Goal: Task Accomplishment & Management: Complete application form

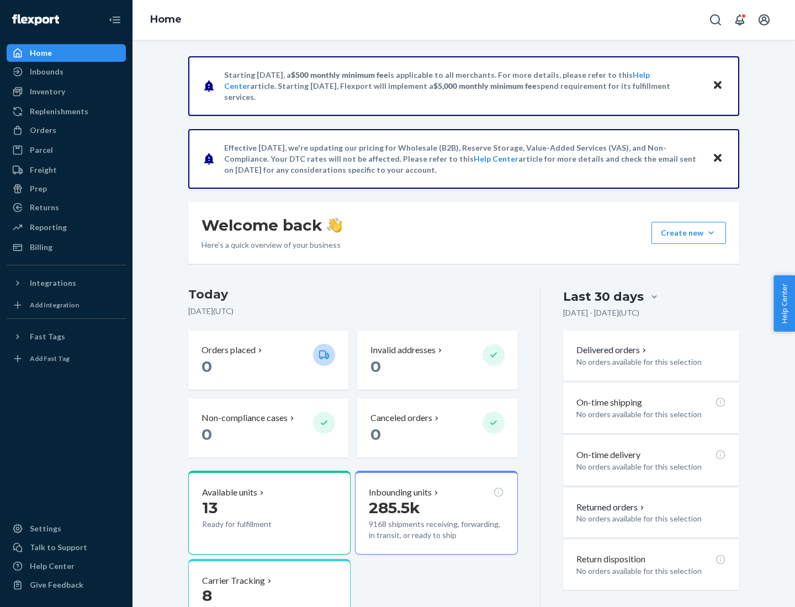
click at [711, 233] on button "Create new Create new inbound Create new order Create new product" at bounding box center [689, 233] width 75 height 22
click at [66, 72] on div "Inbounds" at bounding box center [66, 71] width 117 height 15
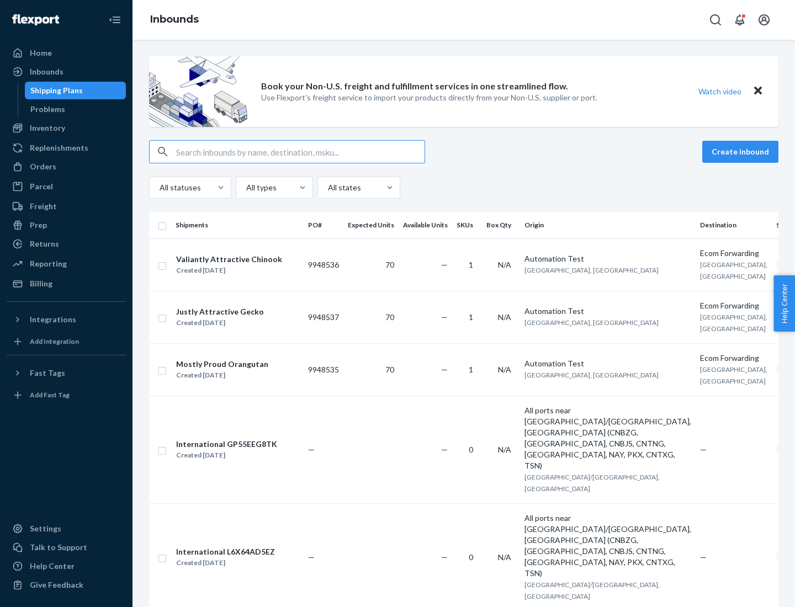
click at [742, 152] on button "Create inbound" at bounding box center [740, 152] width 76 height 22
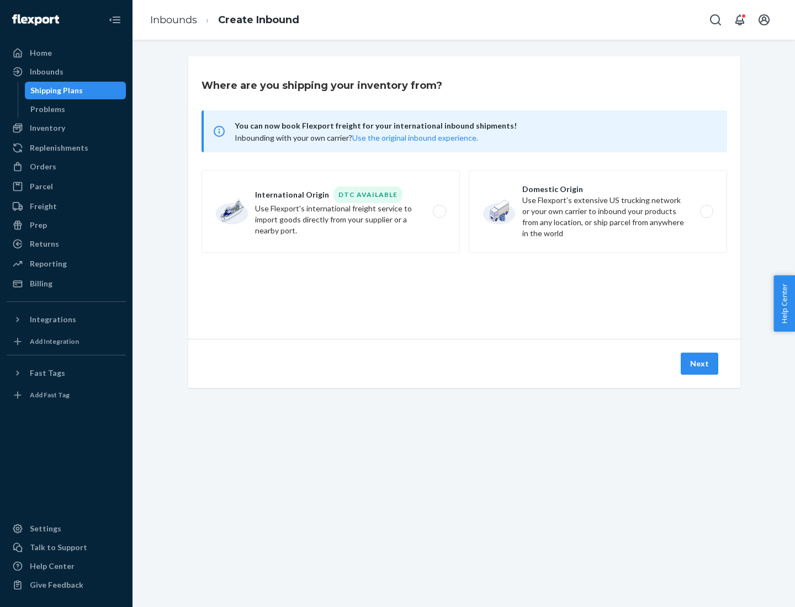
click at [598, 212] on label "Domestic Origin Use Flexport’s extensive US trucking network or your own carrie…" at bounding box center [598, 211] width 258 height 83
click at [706, 212] on input "Domestic Origin Use Flexport’s extensive US trucking network or your own carrie…" at bounding box center [709, 211] width 7 height 7
radio input "true"
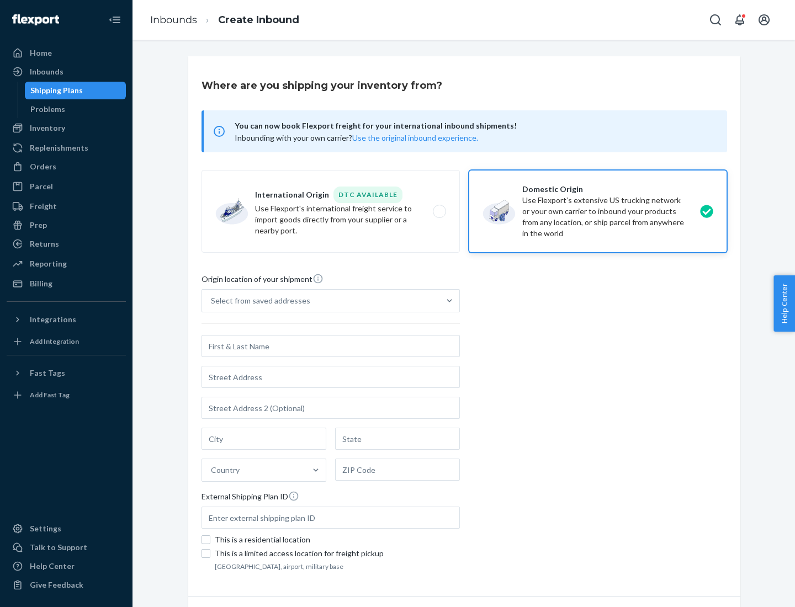
click at [321, 301] on div "Select from saved addresses" at bounding box center [320, 301] width 237 height 22
click at [212, 301] on input "Select from saved addresses" at bounding box center [211, 300] width 1 height 11
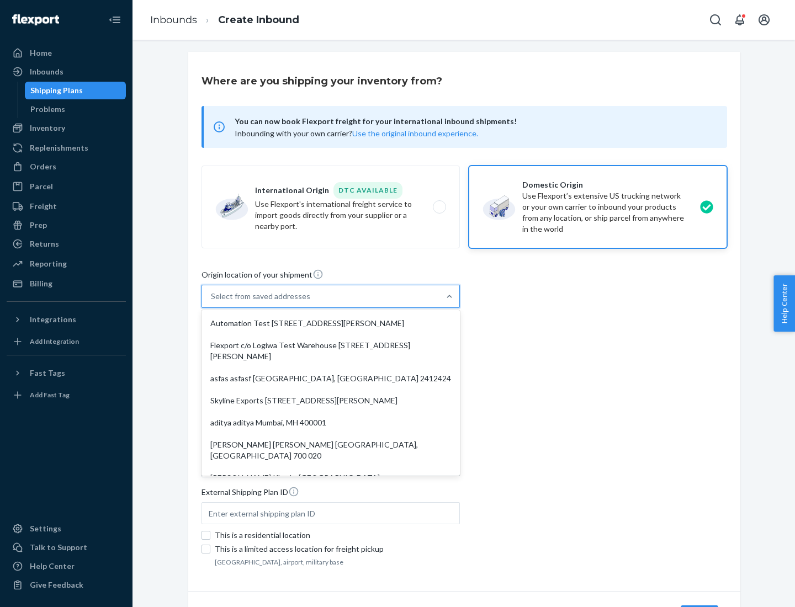
click at [331, 324] on div "Automation Test [STREET_ADDRESS][PERSON_NAME]" at bounding box center [331, 324] width 254 height 22
click at [212, 302] on input "option Automation Test [STREET_ADDRESS][PERSON_NAME]. 9 results available. Use …" at bounding box center [211, 296] width 1 height 11
type input "Automation Test"
type input "9th Floor"
type input "[GEOGRAPHIC_DATA]"
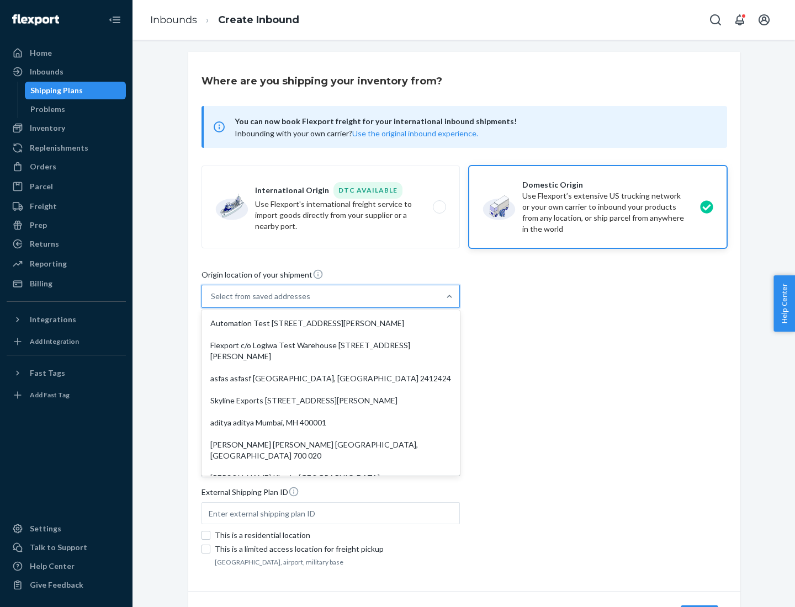
type input "CA"
type input "94104"
type input "[STREET_ADDRESS][PERSON_NAME]"
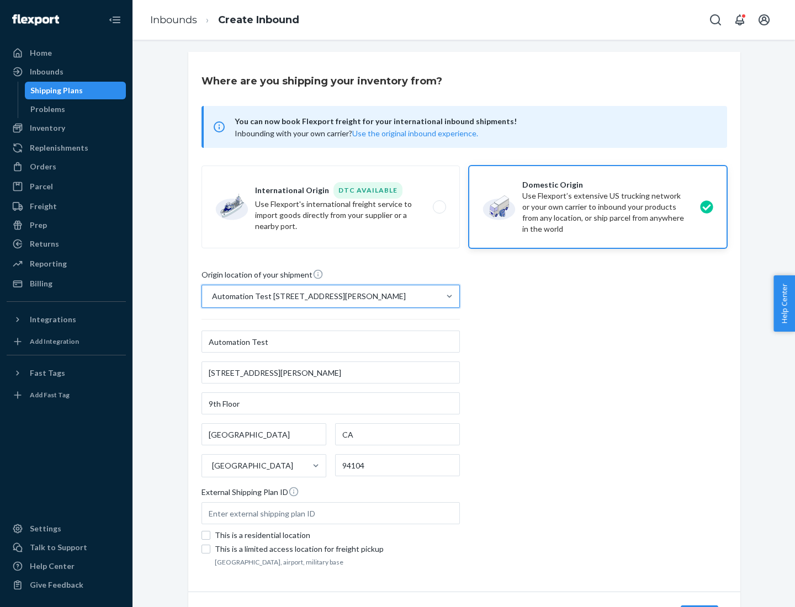
scroll to position [65, 0]
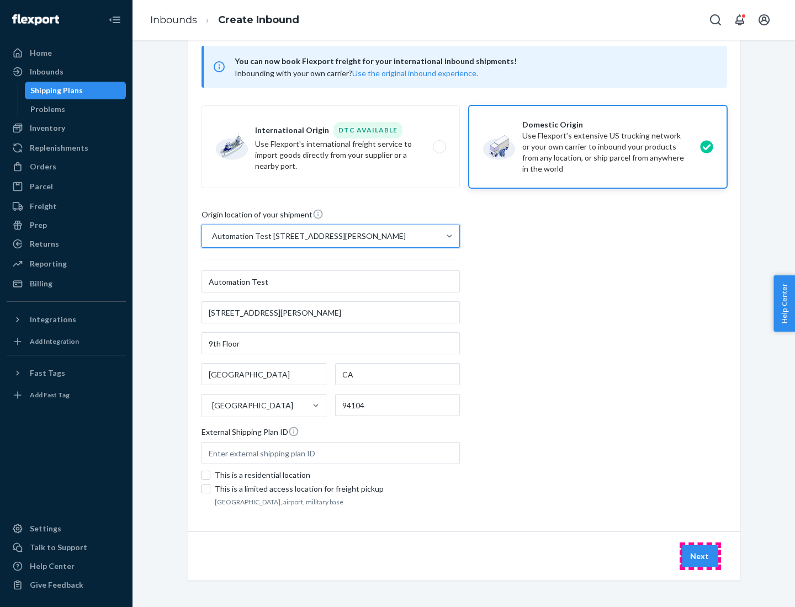
click at [700, 557] on button "Next" at bounding box center [700, 557] width 38 height 22
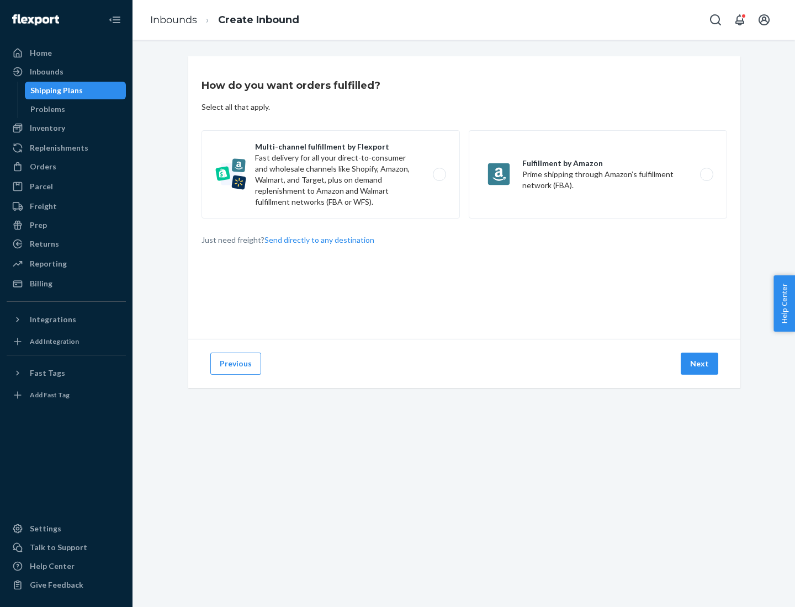
click at [331, 175] on label "Multi-channel fulfillment by Flexport Fast delivery for all your direct-to-cons…" at bounding box center [331, 174] width 258 height 88
click at [439, 175] on input "Multi-channel fulfillment by Flexport Fast delivery for all your direct-to-cons…" at bounding box center [442, 174] width 7 height 7
radio input "true"
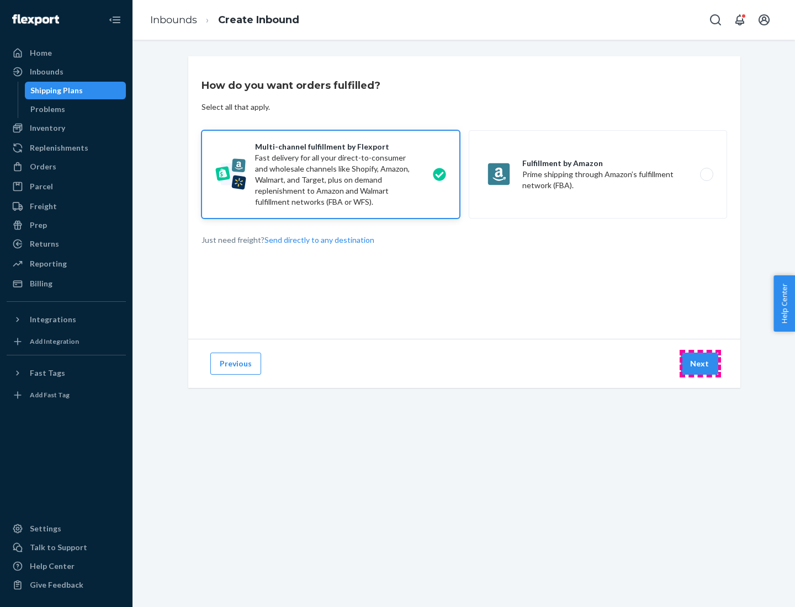
click at [700, 364] on button "Next" at bounding box center [700, 364] width 38 height 22
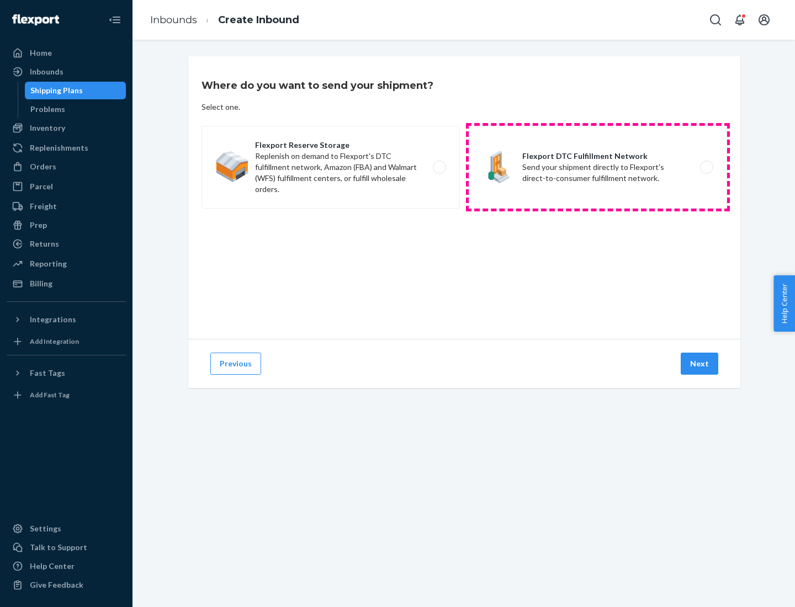
click at [598, 167] on label "Flexport DTC Fulfillment Network Send your shipment directly to Flexport's dire…" at bounding box center [598, 167] width 258 height 83
click at [706, 167] on input "Flexport DTC Fulfillment Network Send your shipment directly to Flexport's dire…" at bounding box center [709, 167] width 7 height 7
radio input "true"
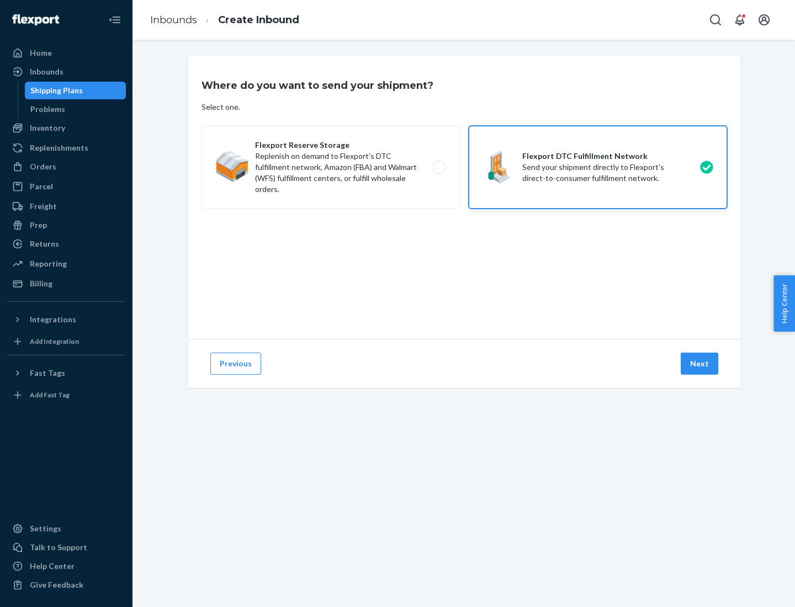
click at [700, 364] on button "Next" at bounding box center [700, 364] width 38 height 22
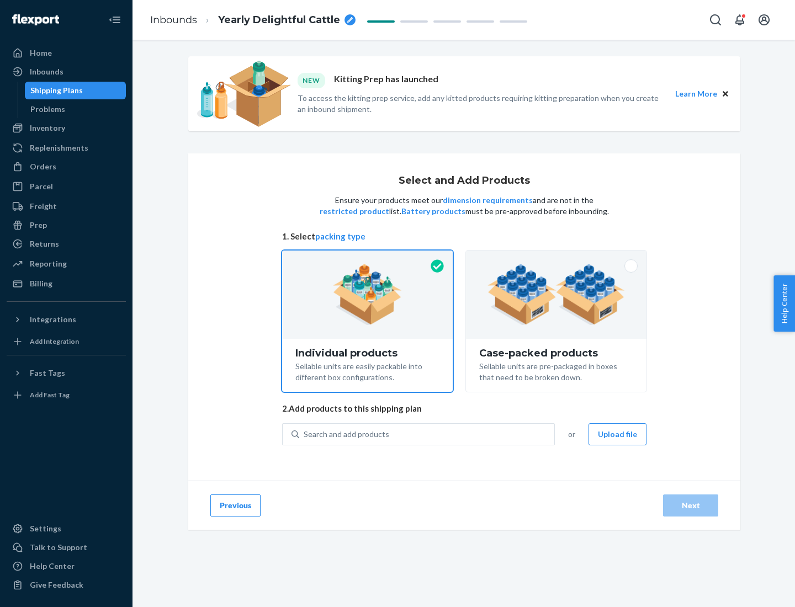
click at [557, 295] on img at bounding box center [557, 295] width 138 height 61
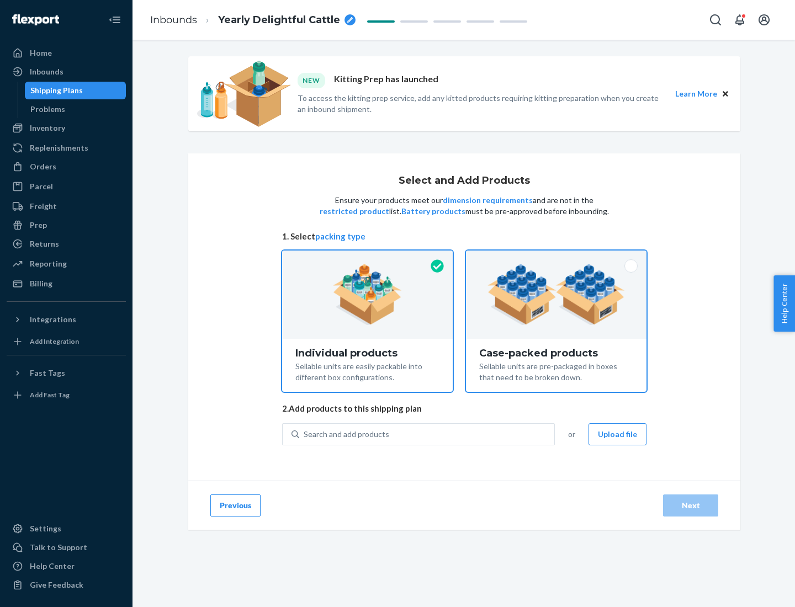
click at [557, 258] on input "Case-packed products Sellable units are pre-packaged in boxes that need to be b…" at bounding box center [556, 254] width 7 height 7
radio input "true"
radio input "false"
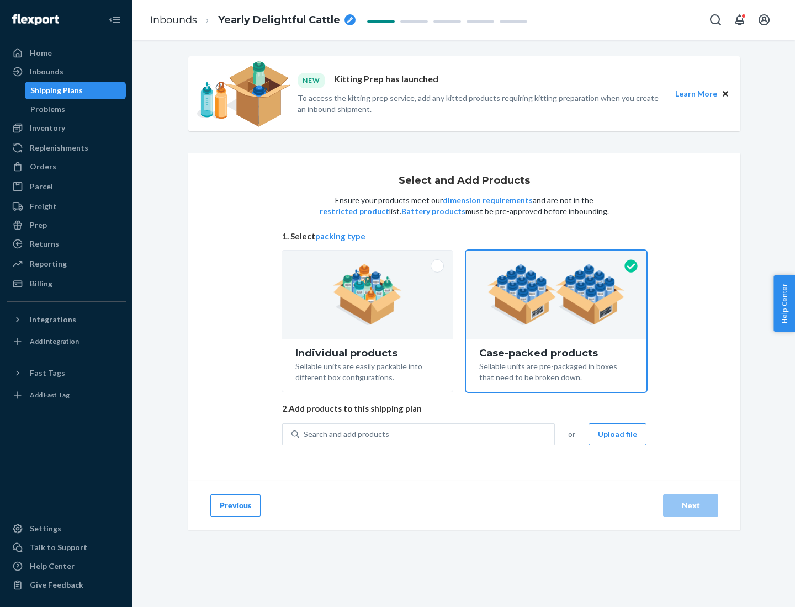
click at [427, 434] on div "Search and add products" at bounding box center [426, 435] width 255 height 20
click at [305, 434] on input "Search and add products" at bounding box center [304, 434] width 1 height 11
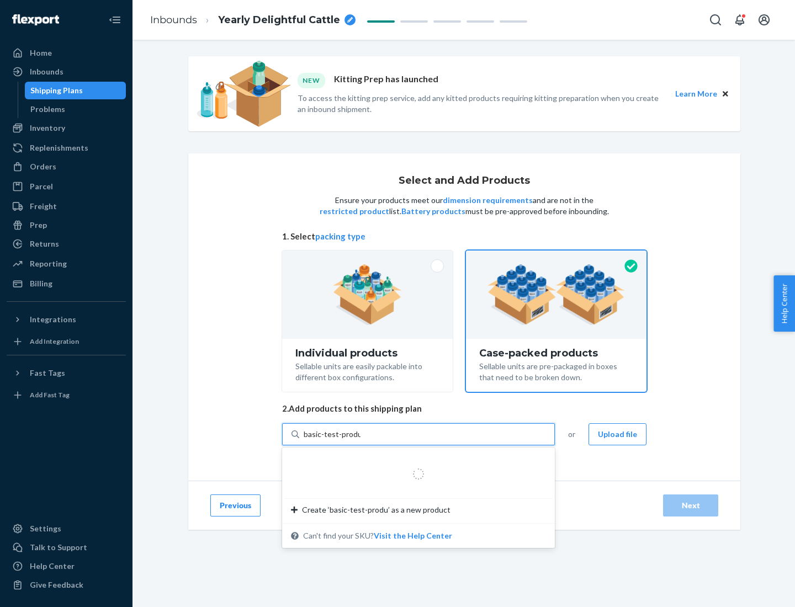
type input "basic-test-product-1"
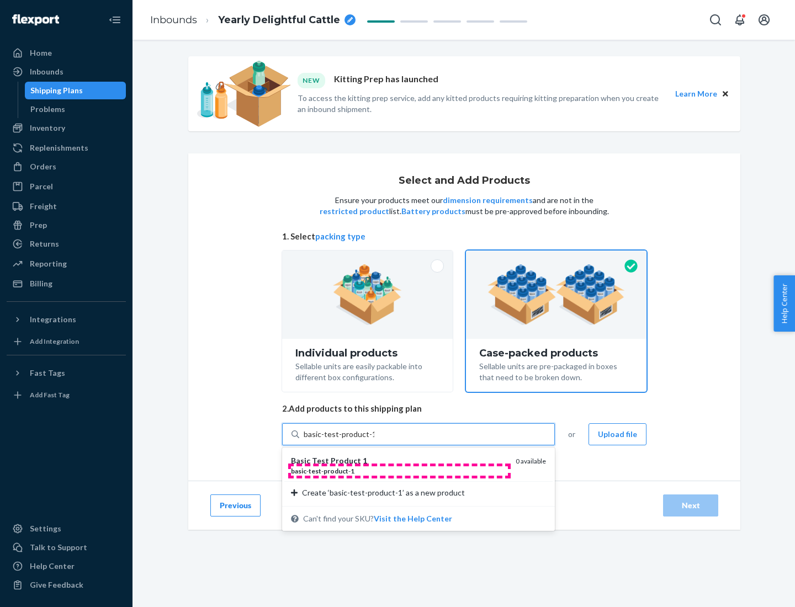
click at [399, 471] on div "basic - test - product - 1" at bounding box center [399, 471] width 216 height 9
click at [374, 440] on input "basic-test-product-1" at bounding box center [339, 434] width 71 height 11
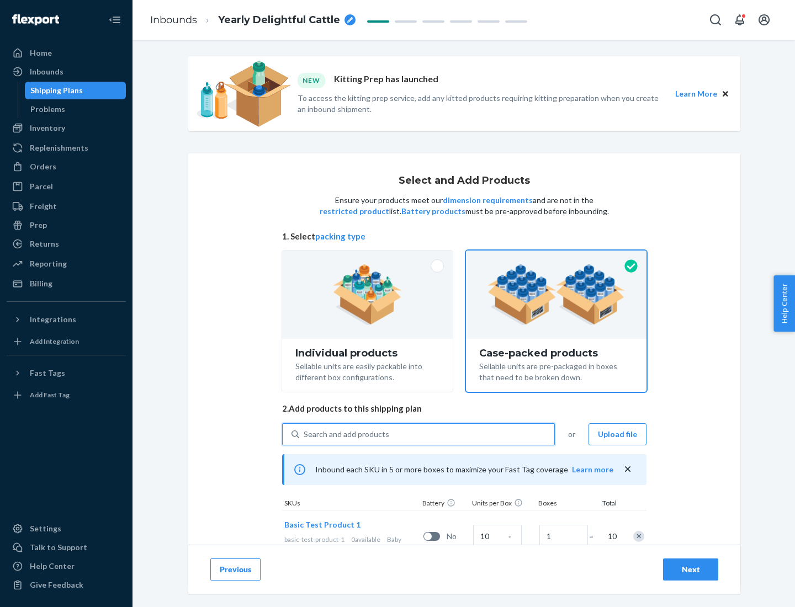
scroll to position [40, 0]
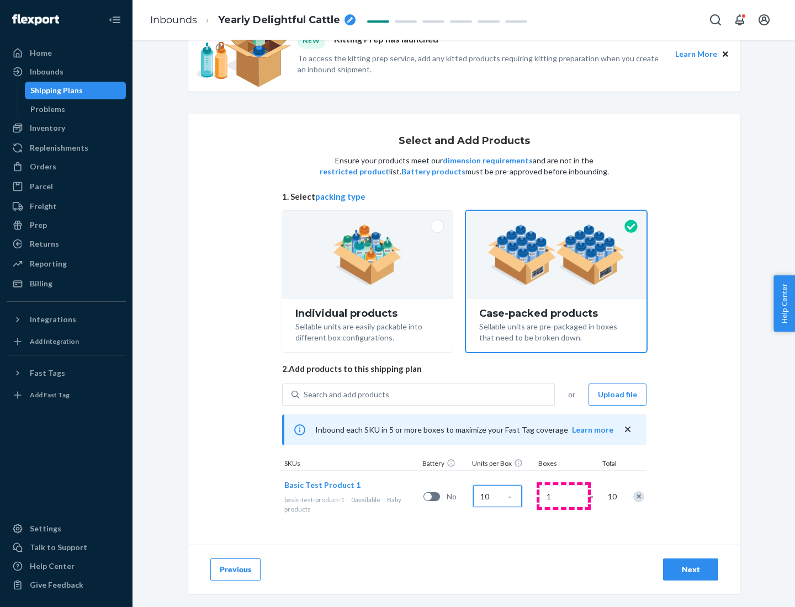
type input "10"
type input "7"
click at [691, 570] on div "Next" at bounding box center [691, 569] width 36 height 11
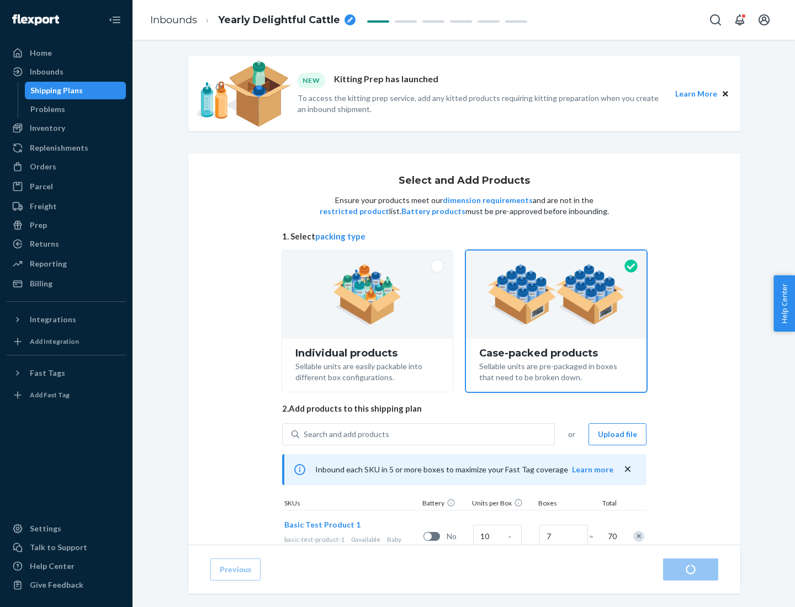
radio input "true"
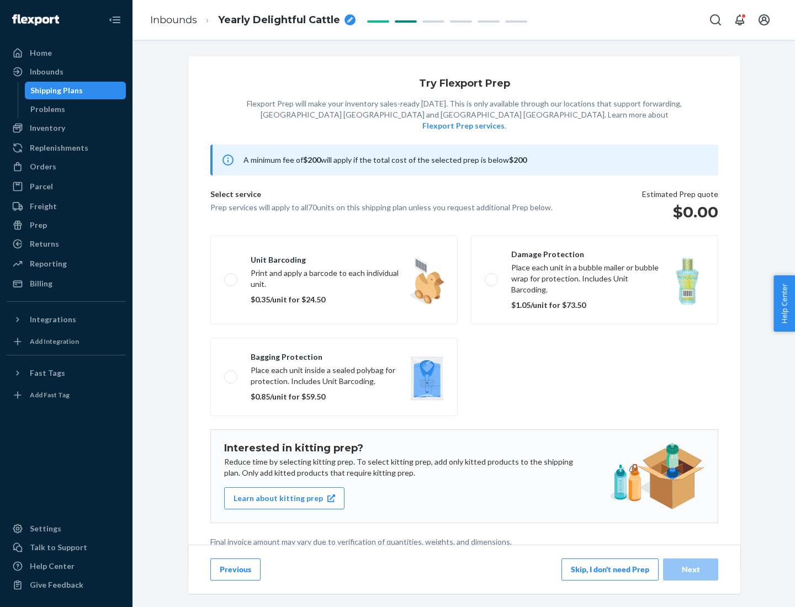
scroll to position [3, 0]
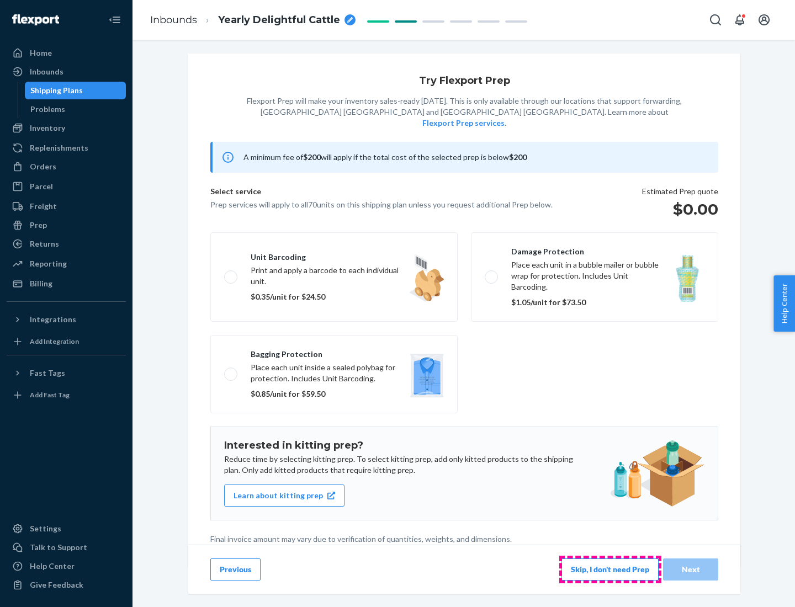
click at [610, 569] on button "Skip, I don't need Prep" at bounding box center [610, 570] width 97 height 22
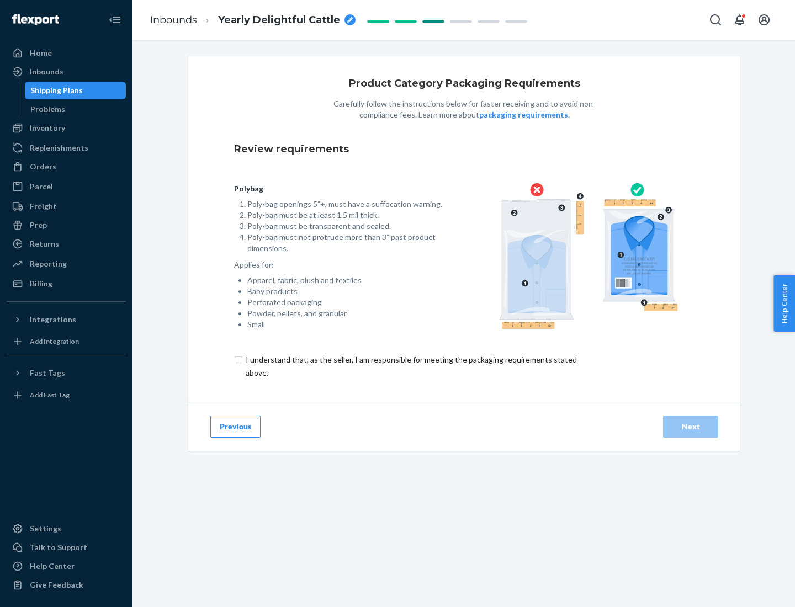
click at [410, 366] on input "checkbox" at bounding box center [417, 366] width 367 height 27
checkbox input "true"
click at [691, 426] on div "Next" at bounding box center [691, 426] width 36 height 11
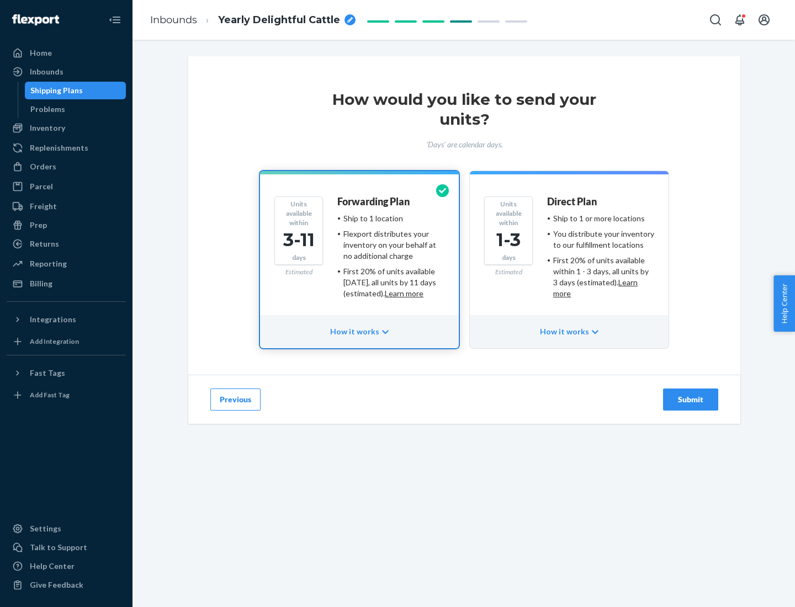
click at [569, 252] on ul "Ship to 1 or more locations You distribute your inventory to our fulfillment lo…" at bounding box center [600, 256] width 107 height 86
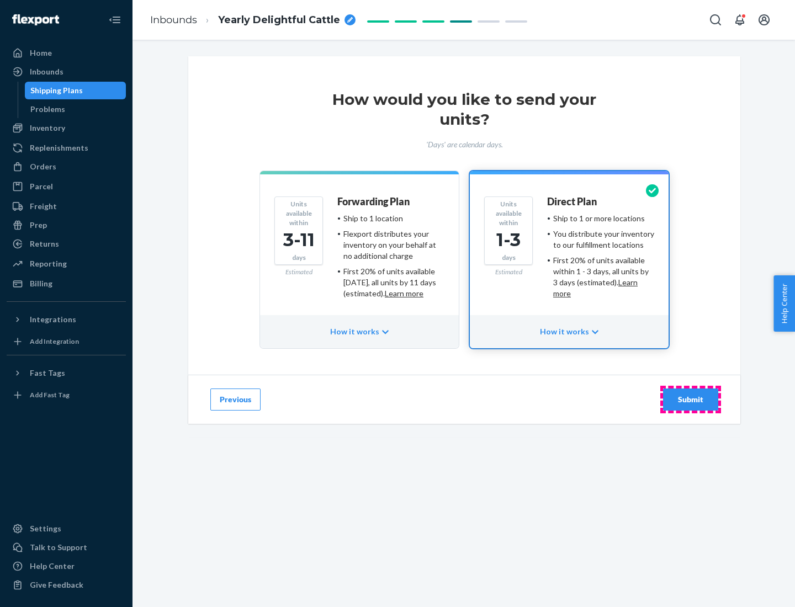
click at [691, 400] on div "Submit" at bounding box center [691, 399] width 36 height 11
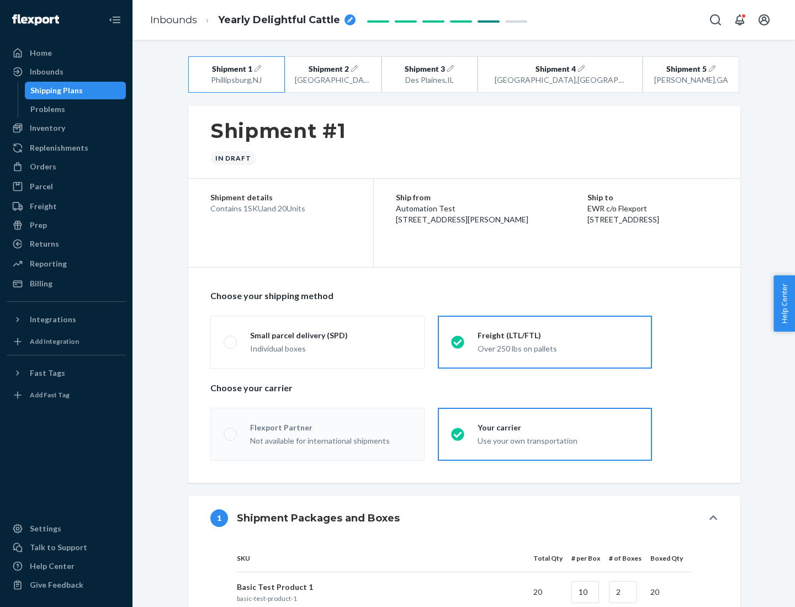
radio input "true"
radio input "false"
radio input "true"
radio input "false"
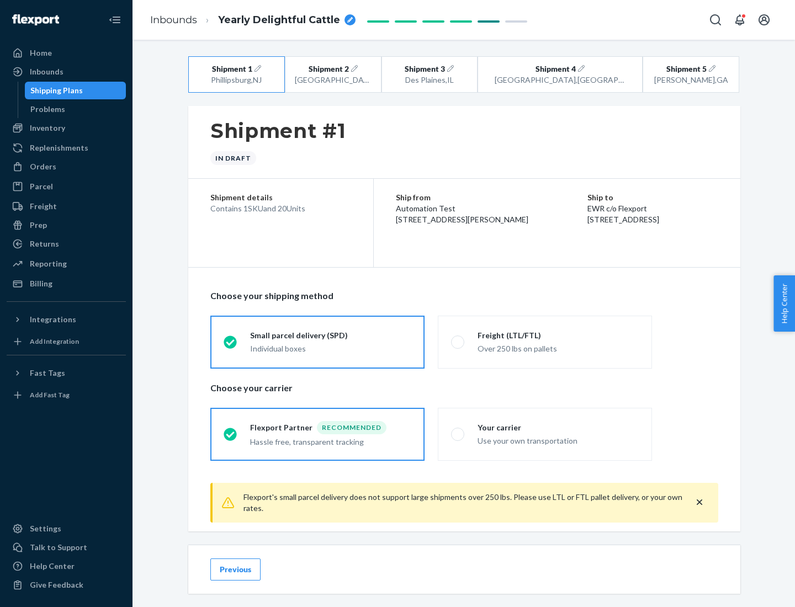
scroll to position [12, 0]
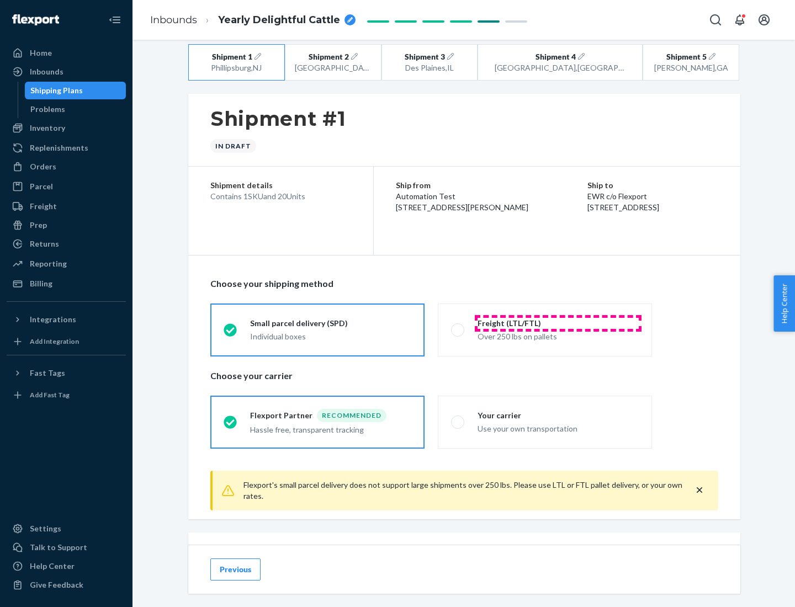
click at [558, 323] on div "Freight (LTL/FTL)" at bounding box center [558, 323] width 161 height 11
click at [458, 326] on input "Freight (LTL/FTL) Over 250 lbs on pallets" at bounding box center [454, 329] width 7 height 7
radio input "true"
radio input "false"
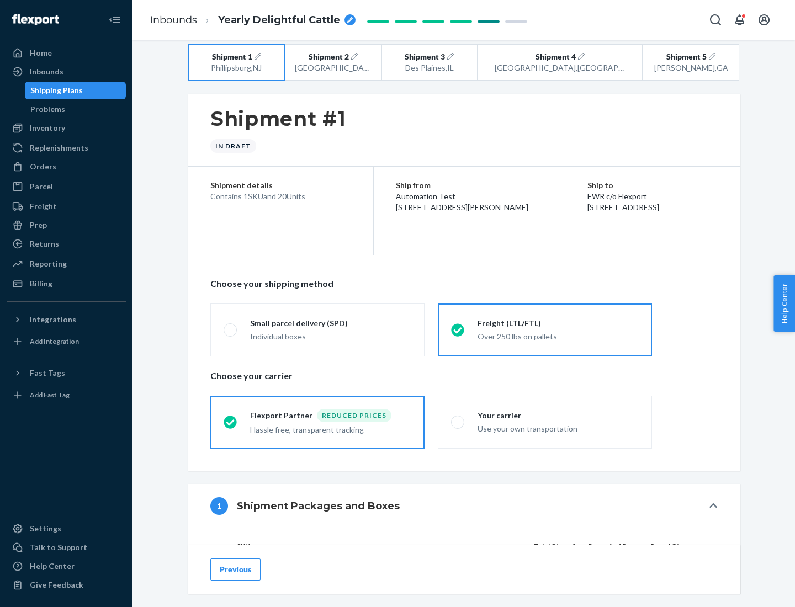
scroll to position [104, 0]
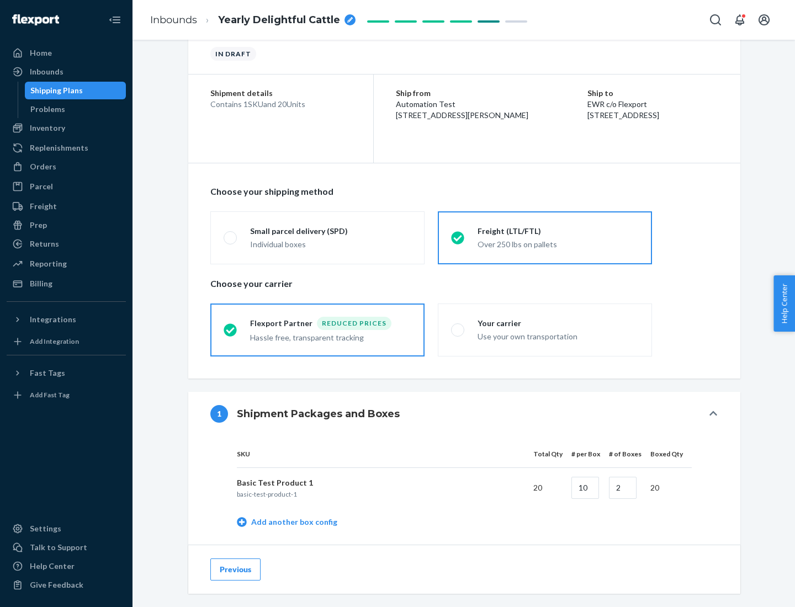
click at [558, 323] on div "Your carrier" at bounding box center [558, 323] width 161 height 11
click at [458, 326] on input "Your carrier Use your own transportation" at bounding box center [454, 329] width 7 height 7
radio input "true"
radio input "false"
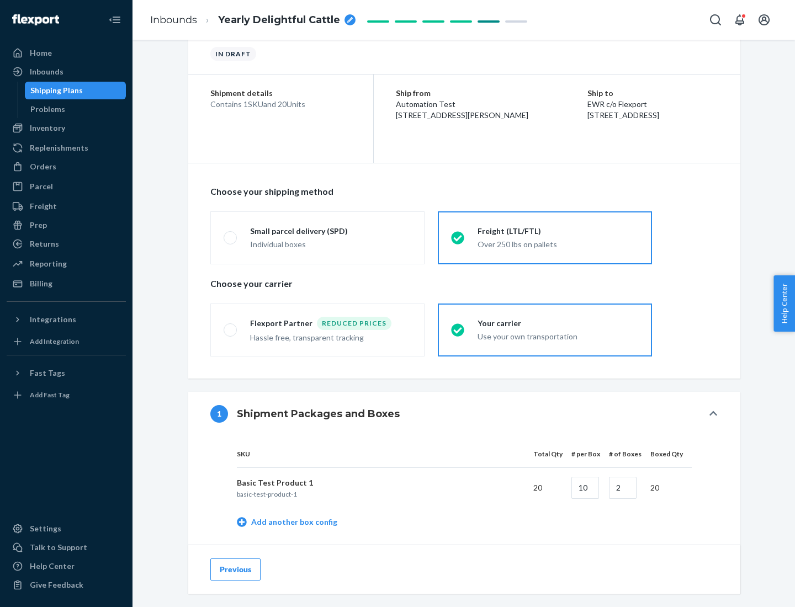
scroll to position [349, 0]
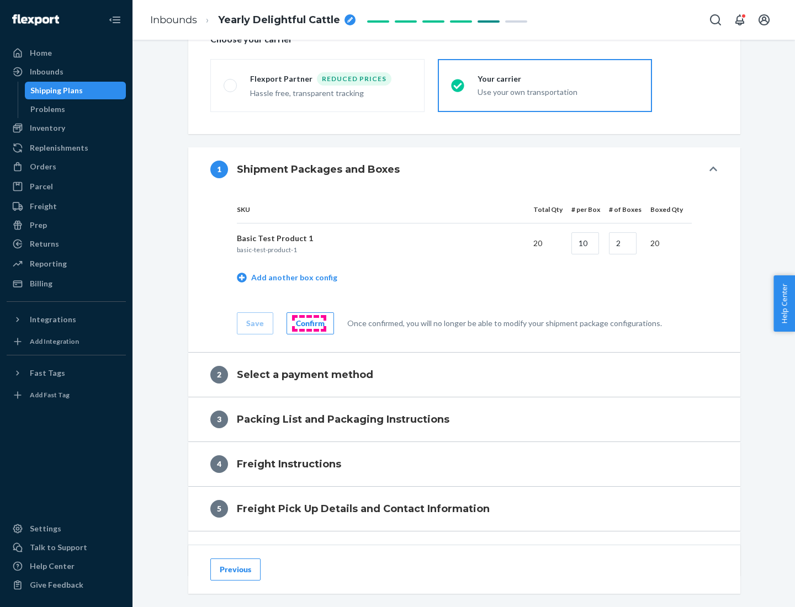
click at [309, 323] on div "Confirm" at bounding box center [310, 323] width 29 height 11
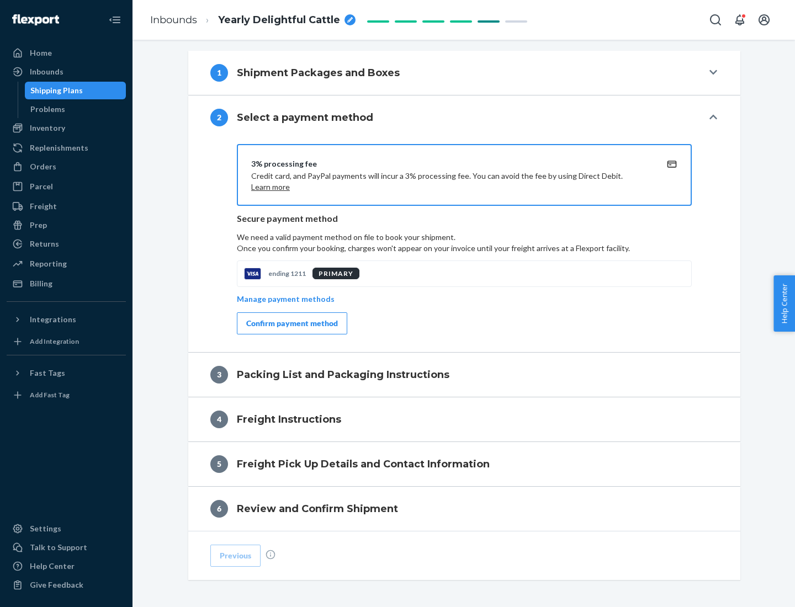
click at [291, 324] on div "Confirm payment method" at bounding box center [292, 323] width 92 height 11
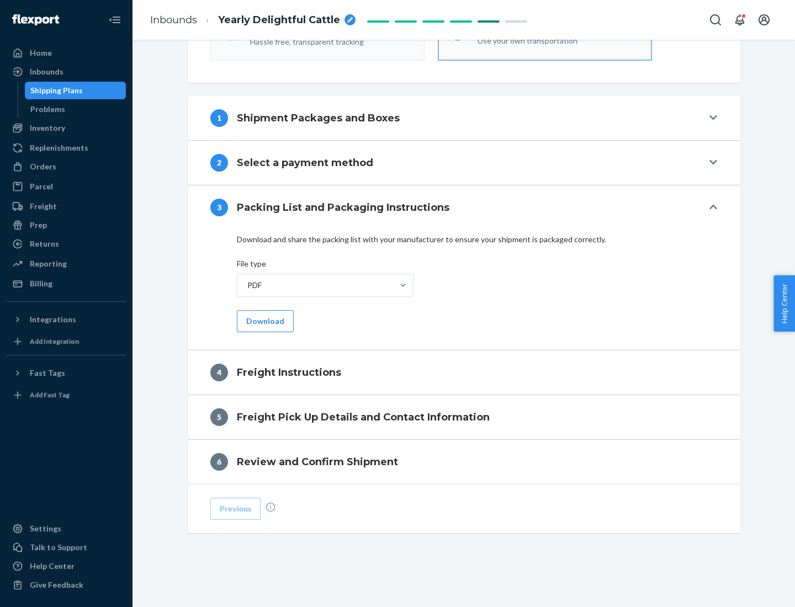
scroll to position [398, 0]
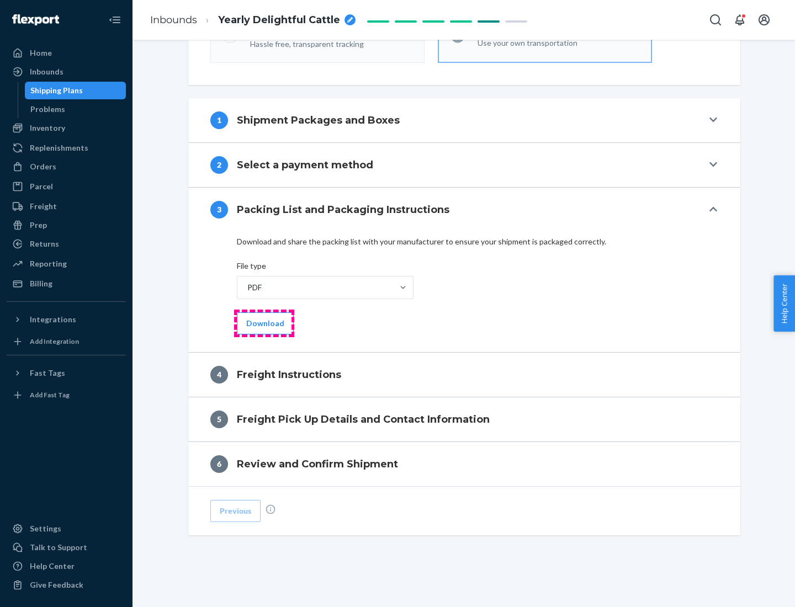
click at [264, 323] on button "Download" at bounding box center [265, 324] width 57 height 22
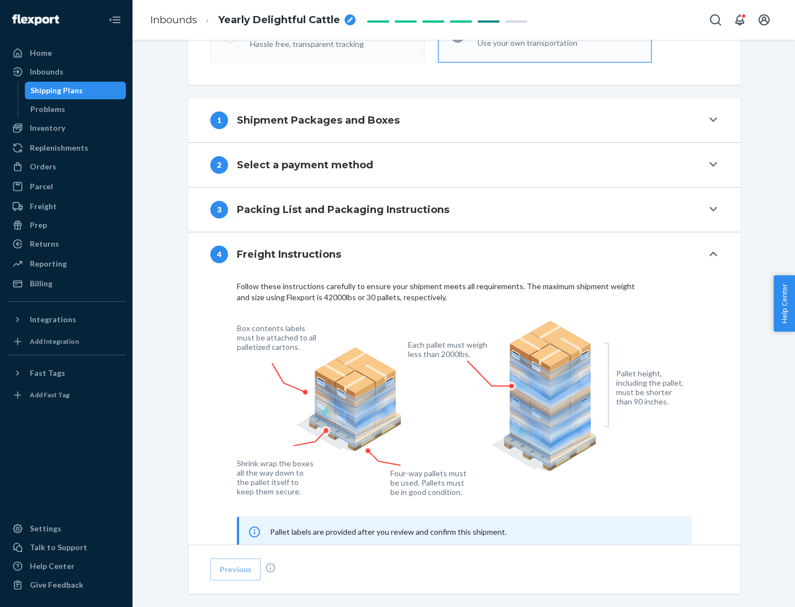
scroll to position [668, 0]
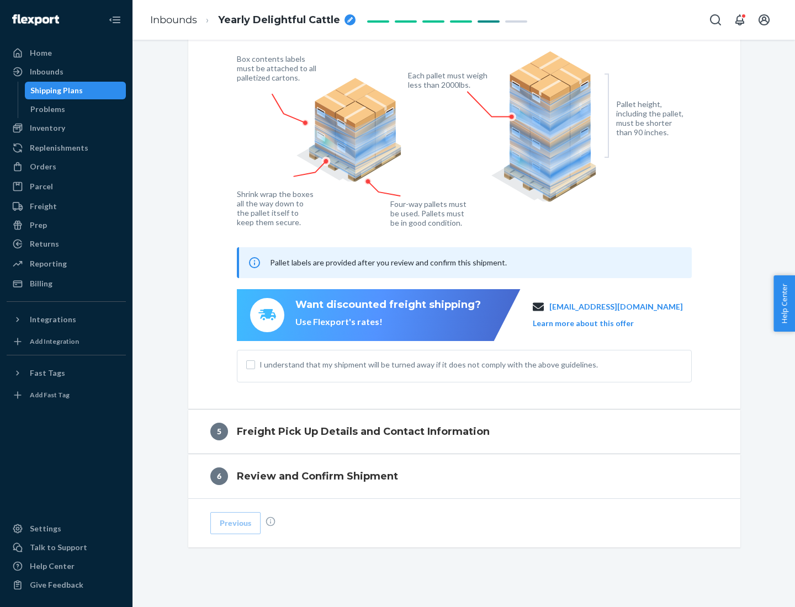
click at [597, 323] on button "Learn more about this offer" at bounding box center [583, 323] width 101 height 11
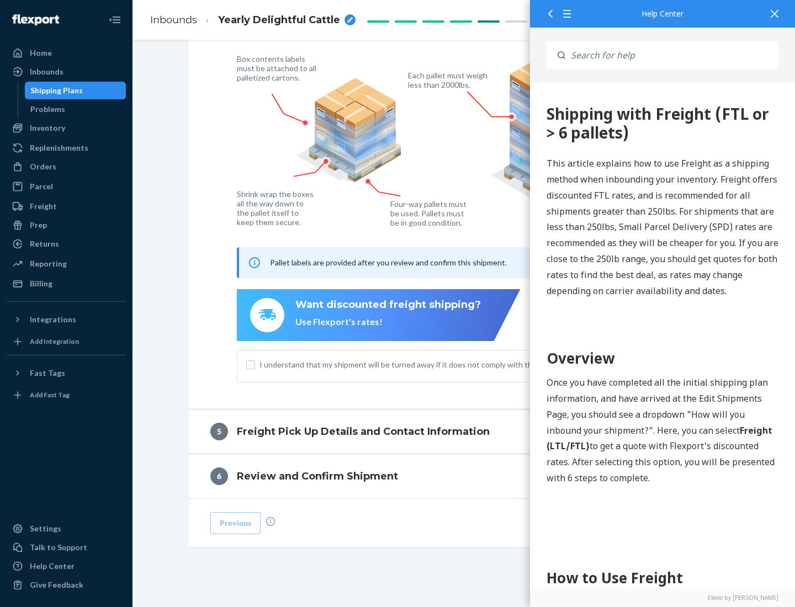
scroll to position [0, 0]
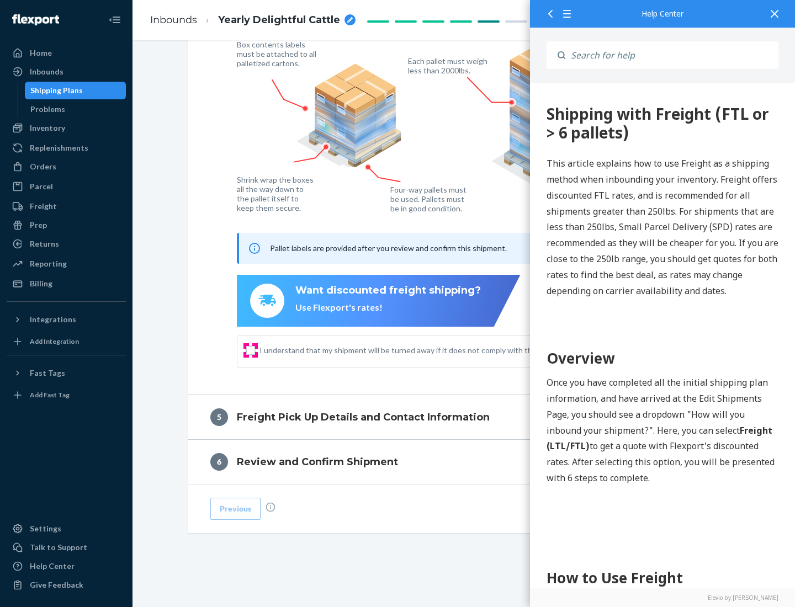
click at [251, 350] on input "I understand that my shipment will be turned away if it does not comply with th…" at bounding box center [250, 350] width 9 height 9
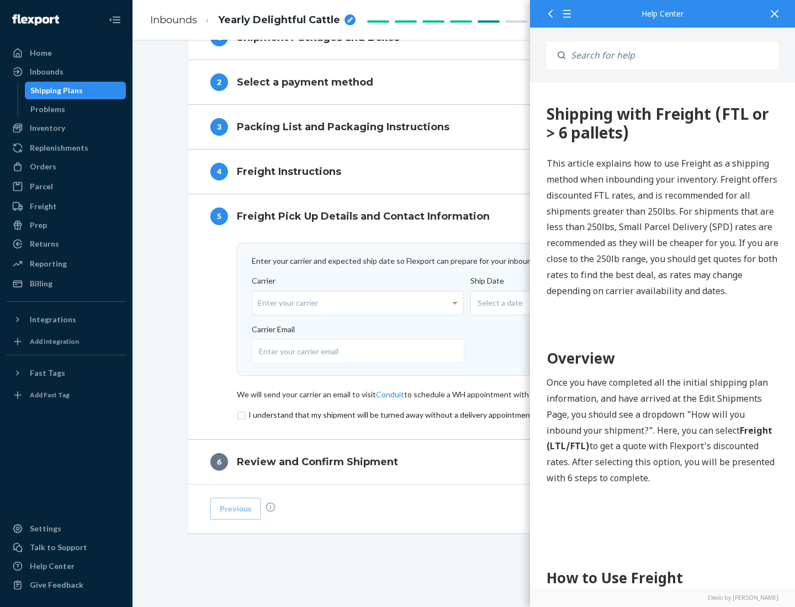
scroll to position [481, 0]
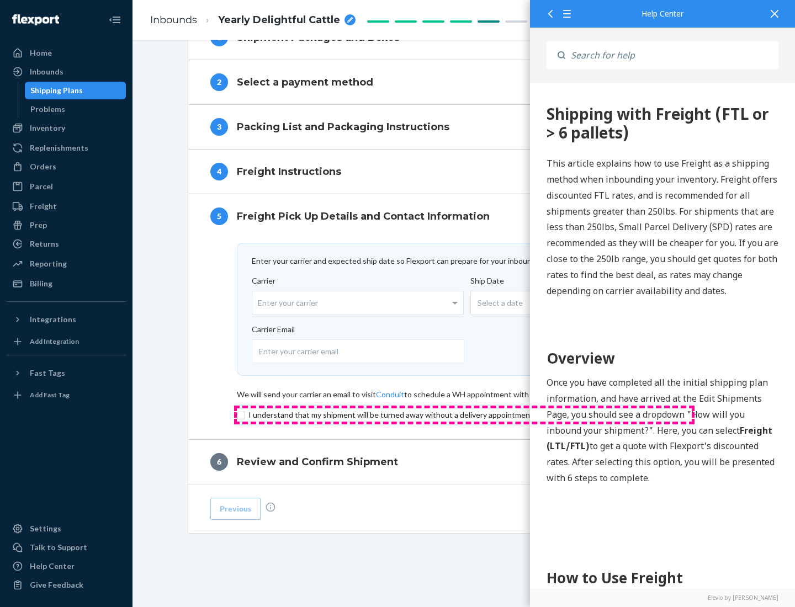
click at [464, 415] on input "checkbox" at bounding box center [464, 415] width 455 height 13
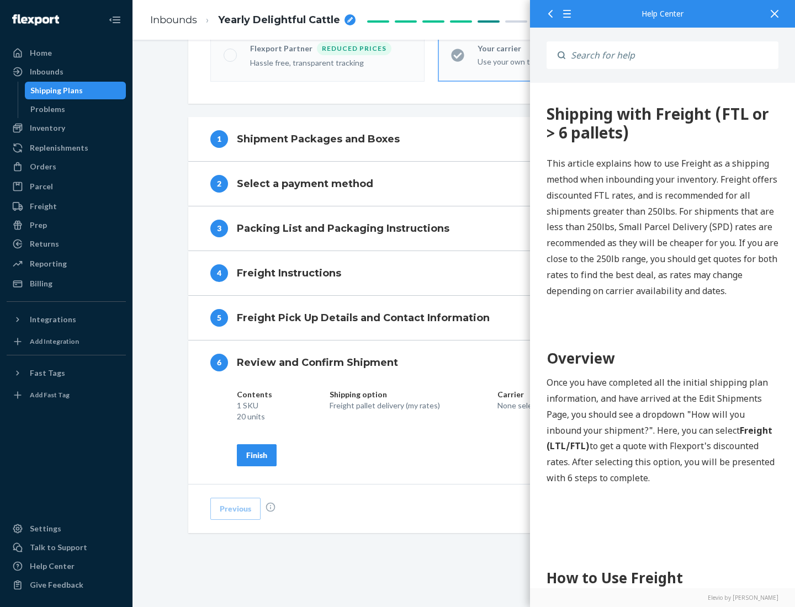
scroll to position [379, 0]
click at [257, 455] on div "Finish" at bounding box center [256, 455] width 21 height 11
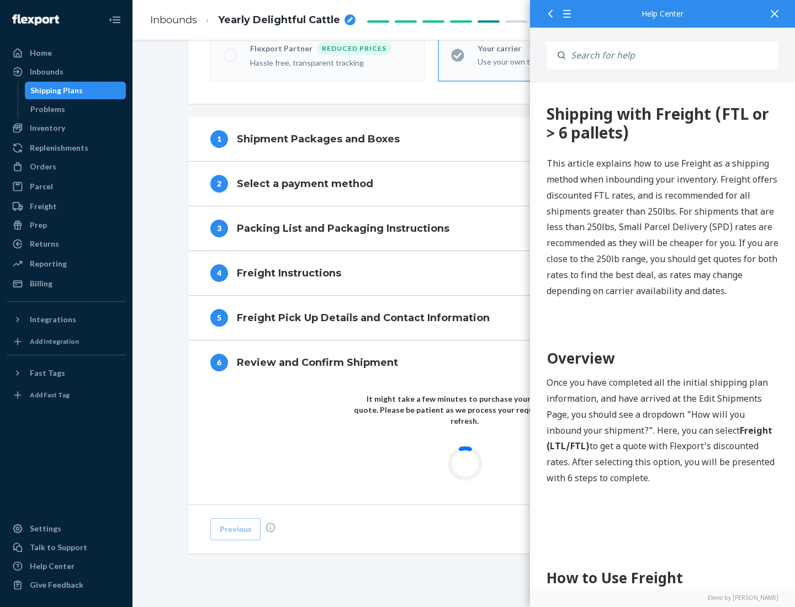
scroll to position [324, 0]
